Goal: Task Accomplishment & Management: Complete application form

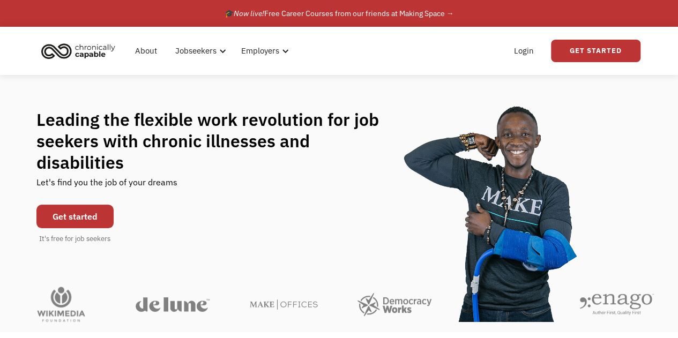
click at [61, 205] on link "Get started" at bounding box center [74, 217] width 77 height 24
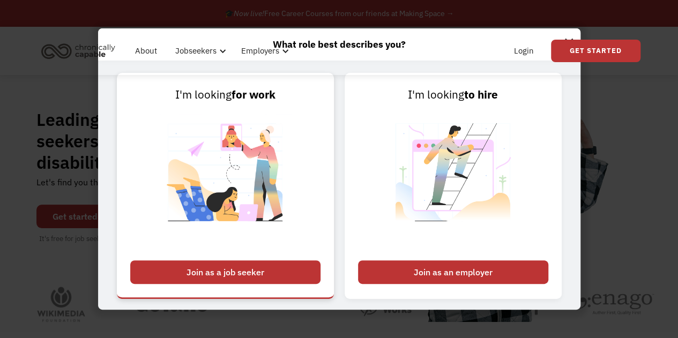
click at [239, 275] on div "Join as a job seeker" at bounding box center [225, 273] width 190 height 24
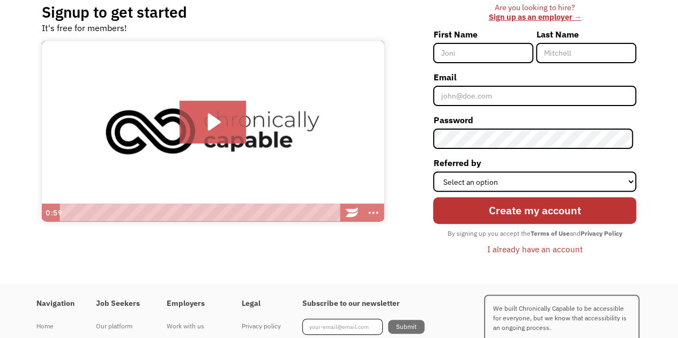
scroll to position [107, 0]
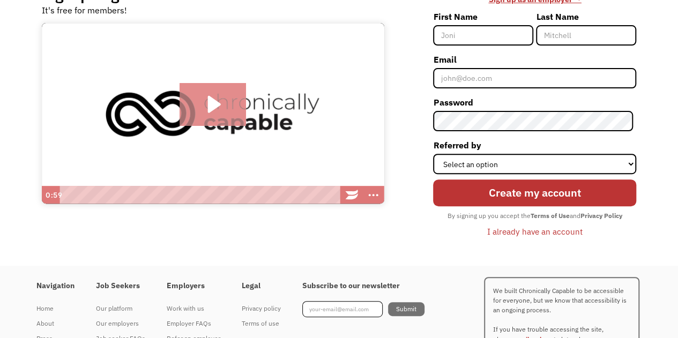
click at [222, 111] on icon "Play Video: Introducing Chronically Capable" at bounding box center [213, 104] width 67 height 43
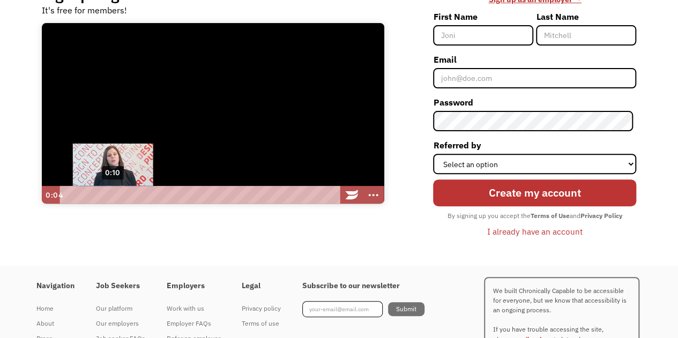
click at [113, 192] on div "0:10" at bounding box center [200, 195] width 271 height 18
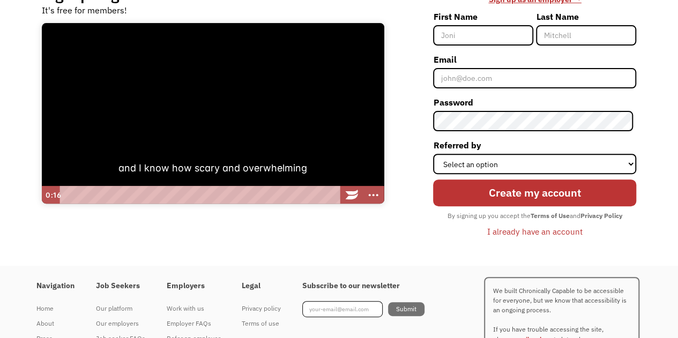
click at [295, 150] on div at bounding box center [213, 113] width 343 height 181
